Goal: Transaction & Acquisition: Purchase product/service

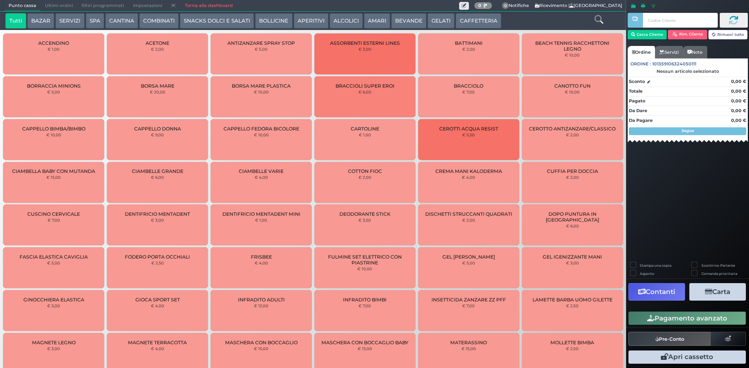
click at [63, 6] on span "Ultimi ordini" at bounding box center [59, 5] width 37 height 11
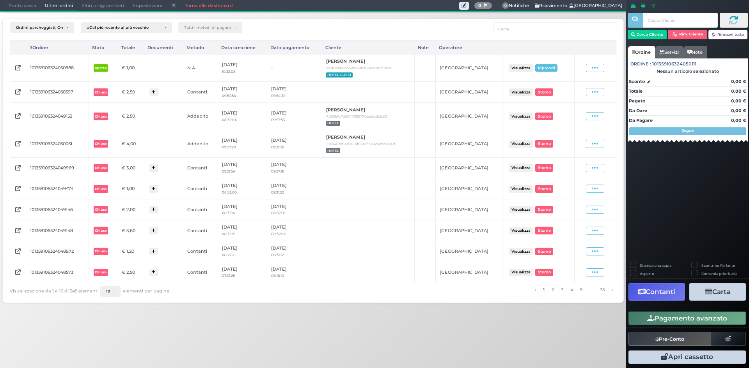
click at [21, 2] on span "Punto cassa" at bounding box center [22, 5] width 36 height 11
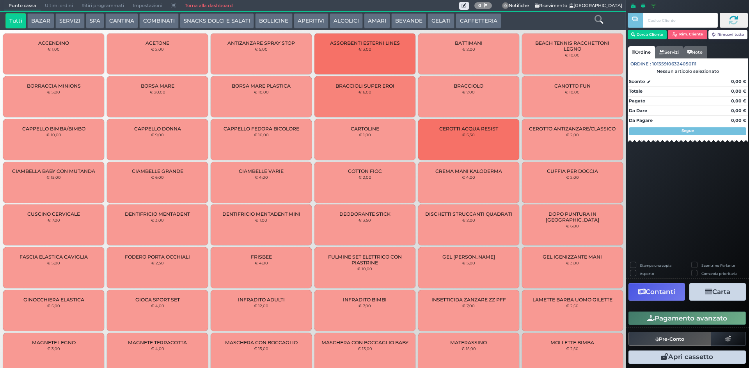
click at [90, 19] on button "SPA" at bounding box center [95, 21] width 18 height 16
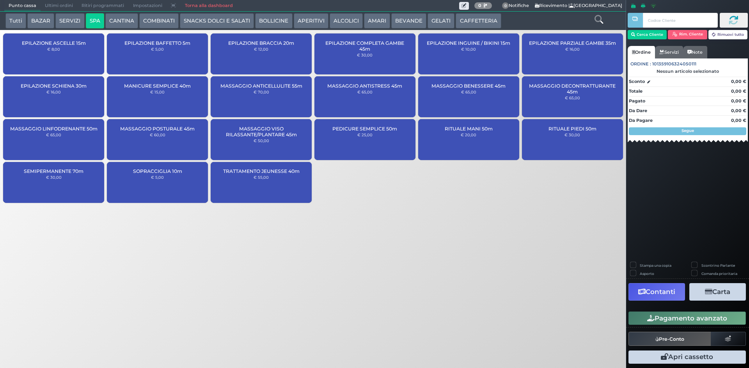
click at [349, 143] on div "PEDICURE SEMPLICE 50m € 25,00" at bounding box center [364, 139] width 101 height 41
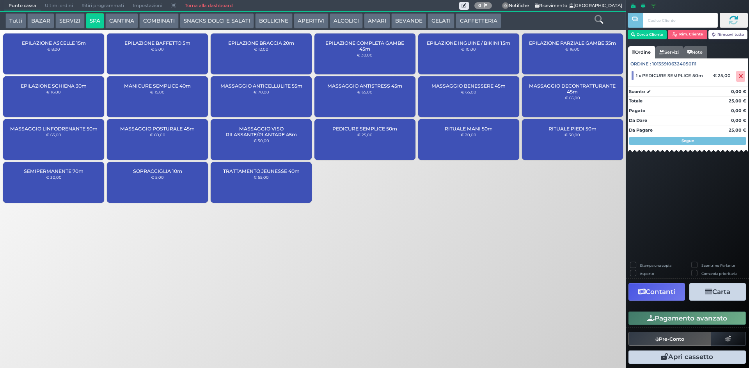
click at [677, 316] on button "Pagamento avanzato" at bounding box center [686, 318] width 117 height 13
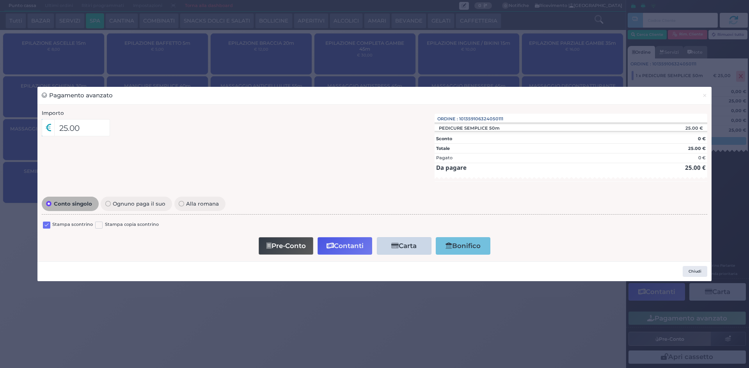
click at [50, 226] on label at bounding box center [46, 225] width 7 height 7
click at [0, 0] on input "checkbox" at bounding box center [0, 0] width 0 height 0
click at [364, 246] on button "Contanti" at bounding box center [344, 246] width 55 height 18
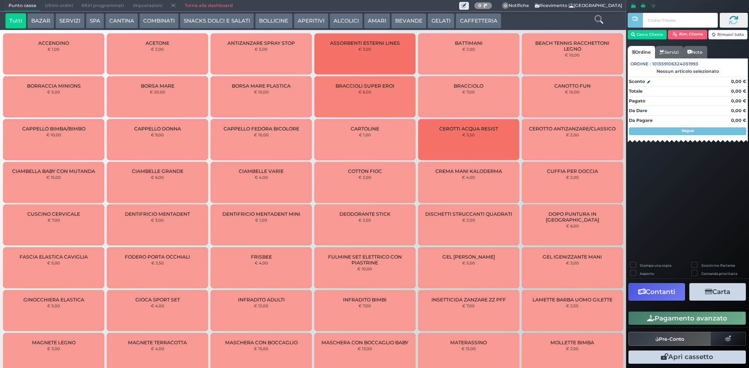
click at [50, 5] on span "Ultimi ordini" at bounding box center [59, 5] width 37 height 11
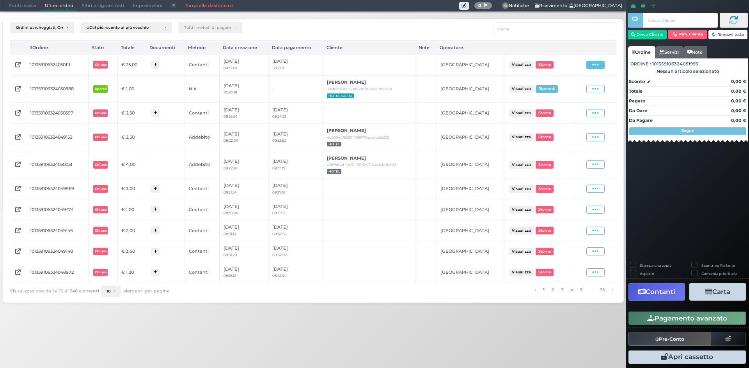
click at [592, 64] on icon at bounding box center [595, 64] width 7 height 7
click at [586, 85] on span "Ristampa Pre-Conto" at bounding box center [577, 87] width 32 height 13
click at [7, 7] on span "Punto cassa" at bounding box center [22, 5] width 36 height 11
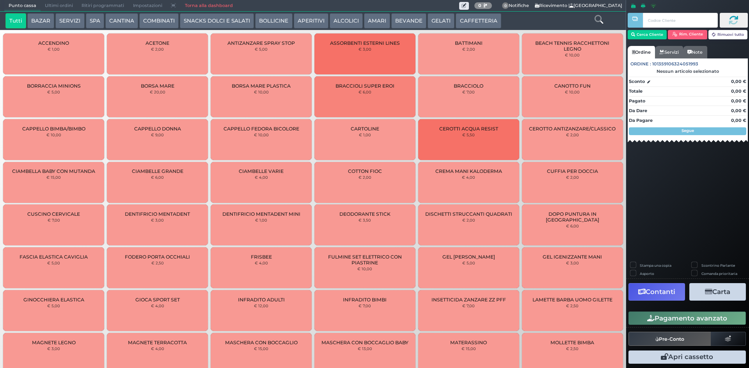
drag, startPoint x: 478, startPoint y: 23, endPoint x: 453, endPoint y: 31, distance: 25.8
click at [476, 23] on button "CAFFETTERIA" at bounding box center [477, 21] width 45 height 16
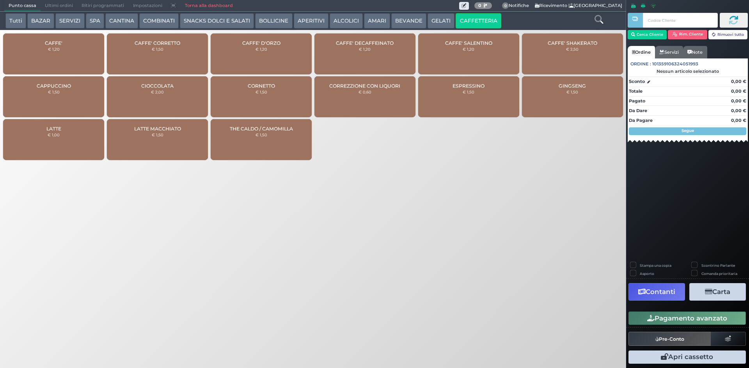
click at [54, 58] on div "CAFFE' € 1,20" at bounding box center [53, 54] width 101 height 41
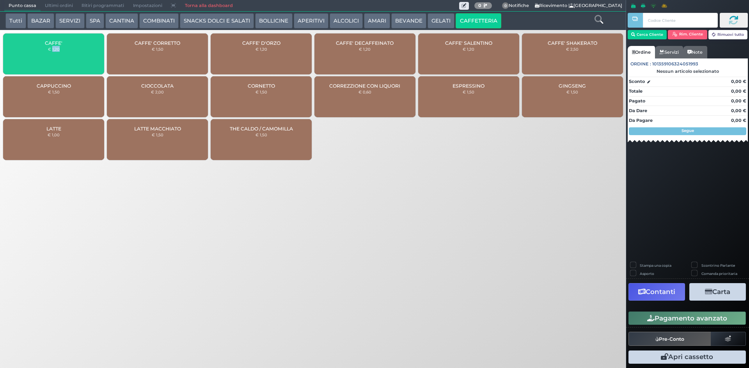
click at [55, 58] on div "CAFFE' € 1,20" at bounding box center [53, 54] width 101 height 41
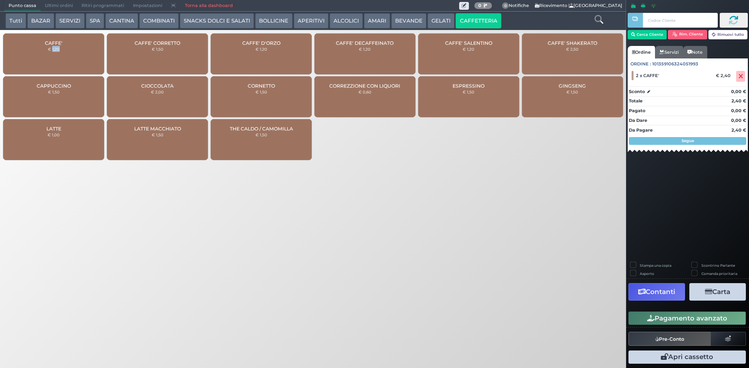
click at [681, 323] on button "Pagamento avanzato" at bounding box center [686, 318] width 117 height 13
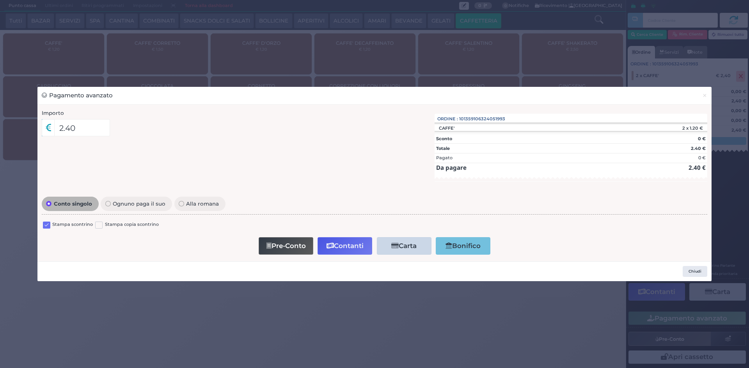
click at [50, 224] on label at bounding box center [46, 225] width 7 height 7
click at [0, 0] on input "checkbox" at bounding box center [0, 0] width 0 height 0
click at [289, 243] on button "Pre-Conto" at bounding box center [285, 246] width 55 height 18
click at [706, 94] on span "×" at bounding box center [704, 95] width 5 height 9
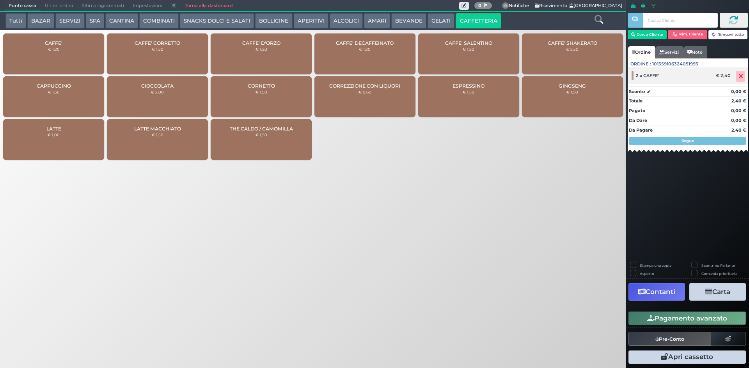
click at [736, 77] on span at bounding box center [740, 76] width 9 height 11
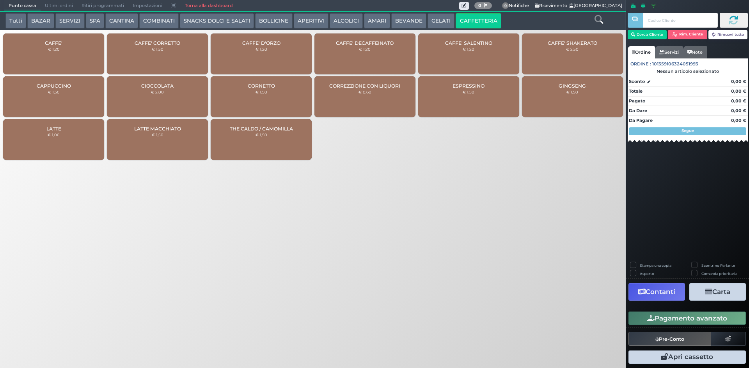
click at [63, 60] on div "CAFFE' € 1,20" at bounding box center [53, 54] width 101 height 41
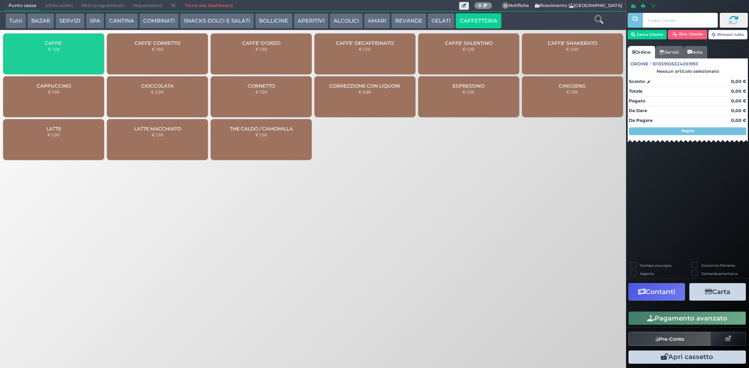
click at [63, 59] on div "CAFFE' € 1,20" at bounding box center [53, 54] width 101 height 41
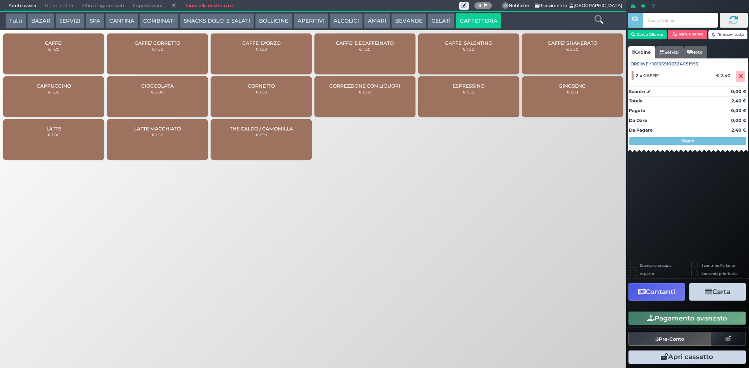
click at [683, 322] on button "Pagamento avanzato" at bounding box center [686, 318] width 117 height 13
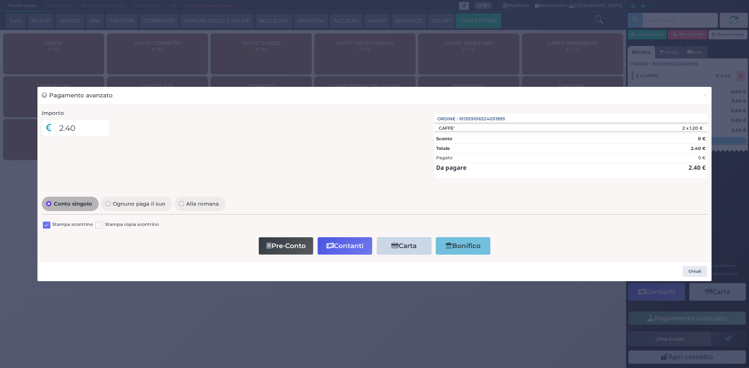
click at [47, 225] on label at bounding box center [46, 225] width 7 height 7
click at [0, 0] on input "checkbox" at bounding box center [0, 0] width 0 height 0
click at [343, 244] on button "Contanti" at bounding box center [344, 246] width 55 height 18
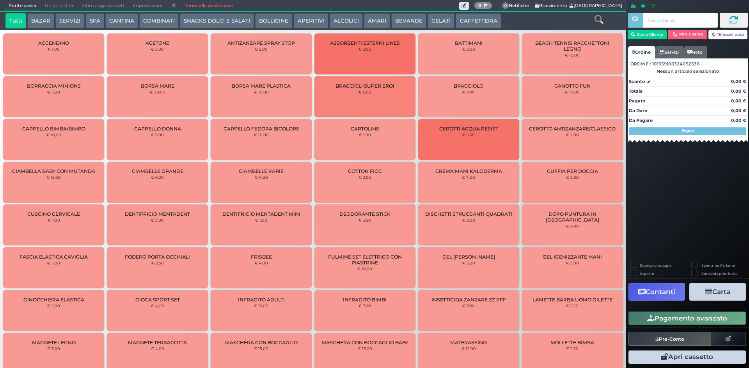
click at [51, 3] on span "Ultimi ordini" at bounding box center [59, 5] width 37 height 11
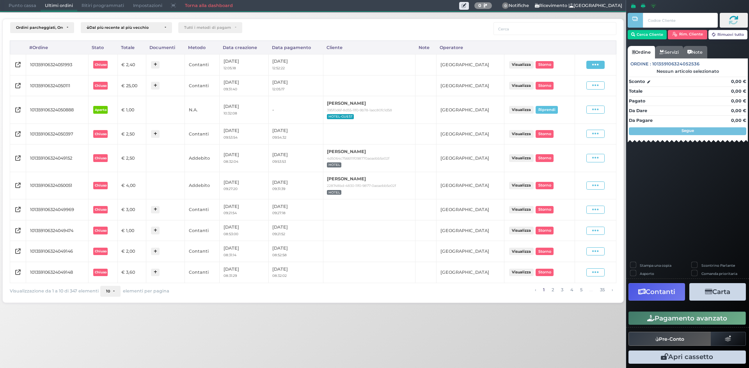
click at [598, 61] on icon at bounding box center [595, 64] width 7 height 7
click at [581, 92] on span "Ristampa Pre-Conto" at bounding box center [577, 87] width 32 height 13
click at [30, 6] on span "Punto cassa" at bounding box center [22, 5] width 36 height 11
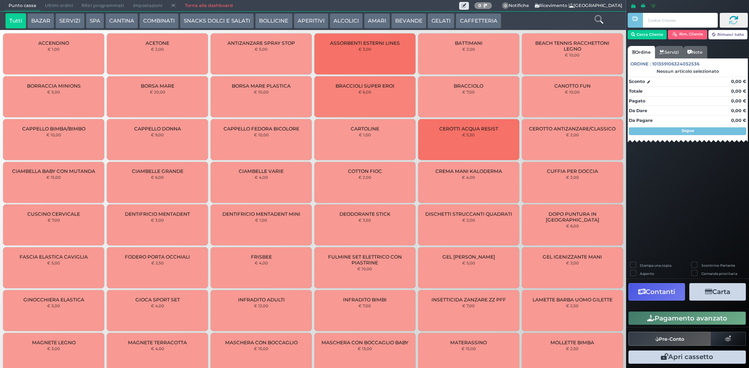
click at [455, 16] on button "CAFFETTERIA" at bounding box center [477, 21] width 45 height 16
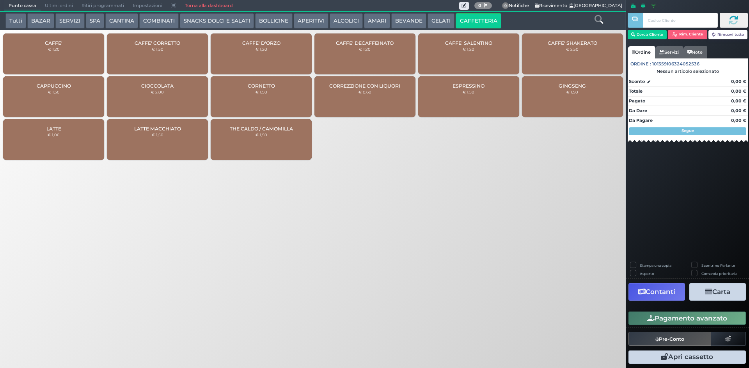
click at [75, 45] on div "CAFFE' € 1,20" at bounding box center [53, 54] width 101 height 41
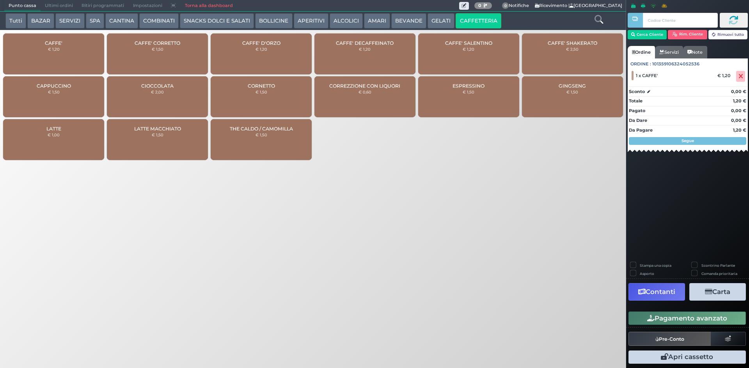
click at [650, 322] on button "Pagamento avanzato" at bounding box center [686, 318] width 117 height 13
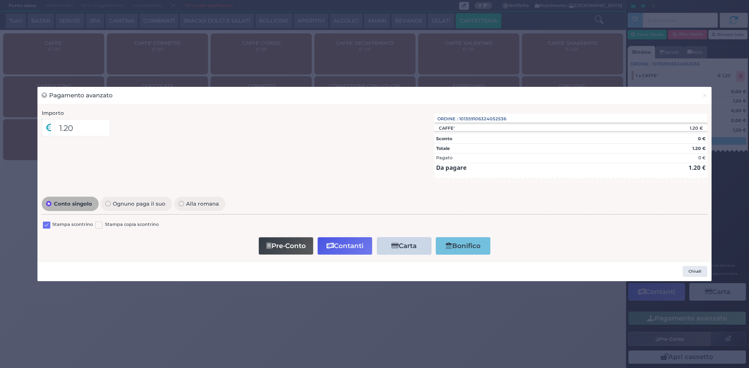
drag, startPoint x: 47, startPoint y: 224, endPoint x: 65, endPoint y: 223, distance: 18.0
click at [46, 224] on label at bounding box center [46, 225] width 7 height 7
click at [0, 0] on input "checkbox" at bounding box center [0, 0] width 0 height 0
click at [298, 244] on button "Pre-Conto" at bounding box center [285, 246] width 55 height 18
click at [298, 244] on button "Pre-Conto" at bounding box center [286, 246] width 55 height 18
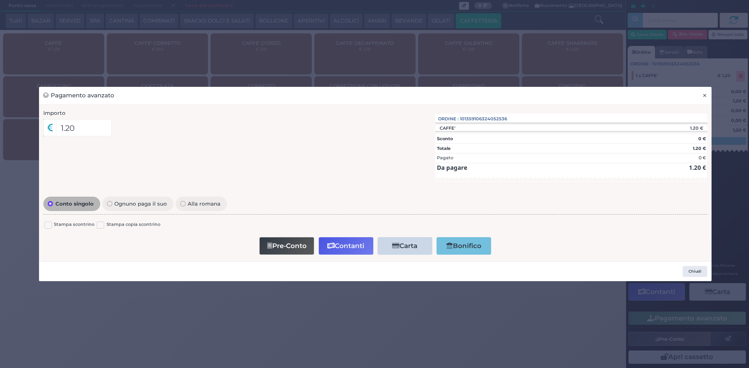
click at [708, 96] on button "×" at bounding box center [704, 96] width 14 height 18
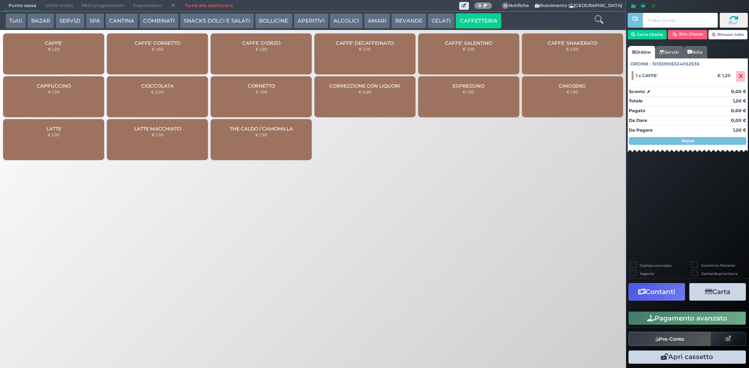
click at [672, 315] on button "Pagamento avanzato" at bounding box center [686, 318] width 117 height 13
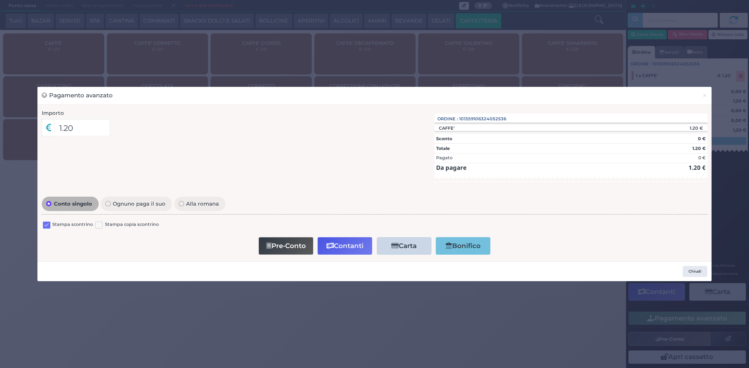
click at [42, 223] on div "Stampa scontrino Stampa copia scontrino" at bounding box center [374, 226] width 665 height 18
click at [44, 225] on label at bounding box center [46, 225] width 7 height 7
click at [0, 0] on input "checkbox" at bounding box center [0, 0] width 0 height 0
click at [336, 246] on button "Contanti" at bounding box center [344, 246] width 55 height 18
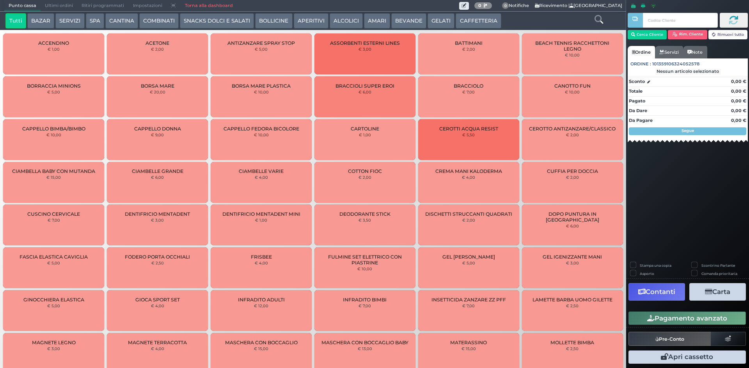
click at [468, 19] on button "CAFFETTERIA" at bounding box center [477, 21] width 45 height 16
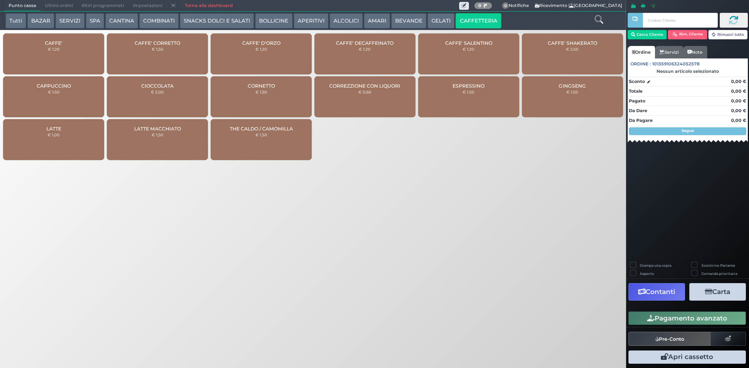
click at [72, 45] on div "CAFFE' € 1,20" at bounding box center [53, 54] width 101 height 41
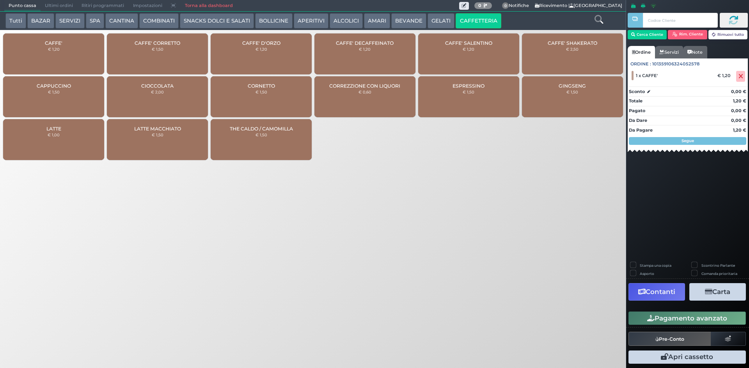
click at [659, 326] on div "Pagamento avanzato" at bounding box center [687, 319] width 123 height 18
drag, startPoint x: 651, startPoint y: 318, endPoint x: 640, endPoint y: 311, distance: 13.3
click at [651, 317] on icon "button" at bounding box center [650, 318] width 7 height 7
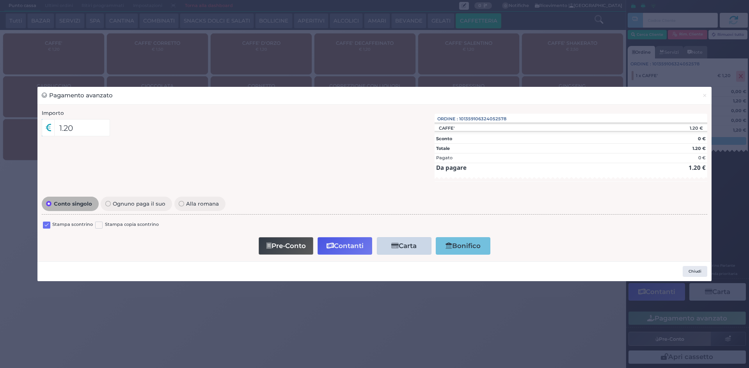
click at [46, 224] on label at bounding box center [46, 225] width 7 height 7
click at [0, 0] on input "checkbox" at bounding box center [0, 0] width 0 height 0
click at [331, 246] on icon "button" at bounding box center [329, 246] width 7 height 7
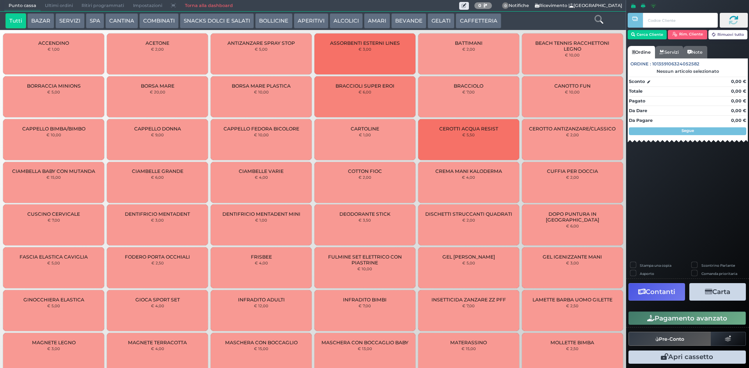
click at [63, 5] on span "Ultimi ordini" at bounding box center [59, 5] width 37 height 11
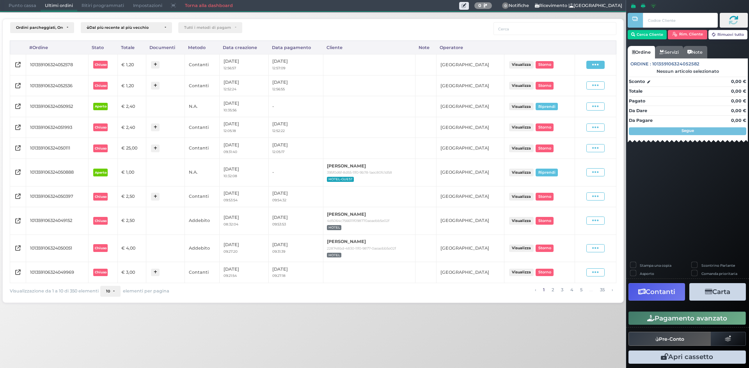
click at [591, 65] on span at bounding box center [595, 65] width 18 height 8
click at [584, 85] on span "Ristampa Pre-Conto" at bounding box center [577, 87] width 32 height 13
click at [602, 65] on span at bounding box center [595, 65] width 18 height 8
click at [581, 86] on span "Ristampa Pre-Conto" at bounding box center [577, 87] width 32 height 13
click at [15, 2] on span "Punto cassa" at bounding box center [22, 5] width 36 height 11
